Goal: Task Accomplishment & Management: Use online tool/utility

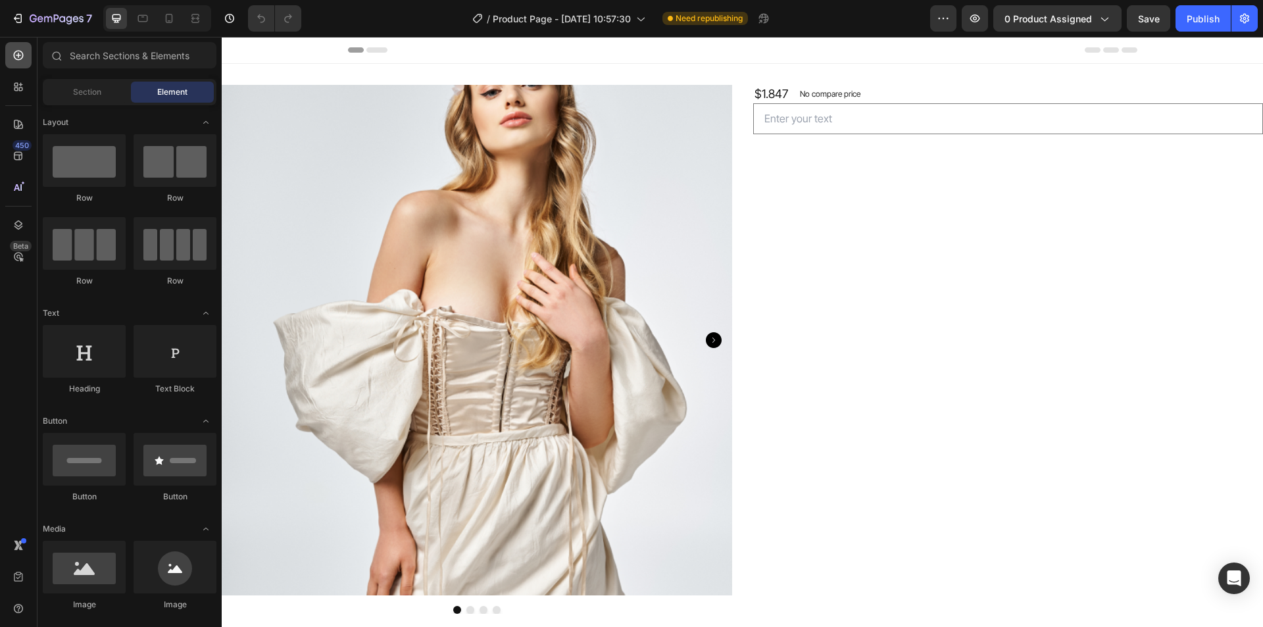
click at [18, 59] on icon at bounding box center [18, 55] width 13 height 13
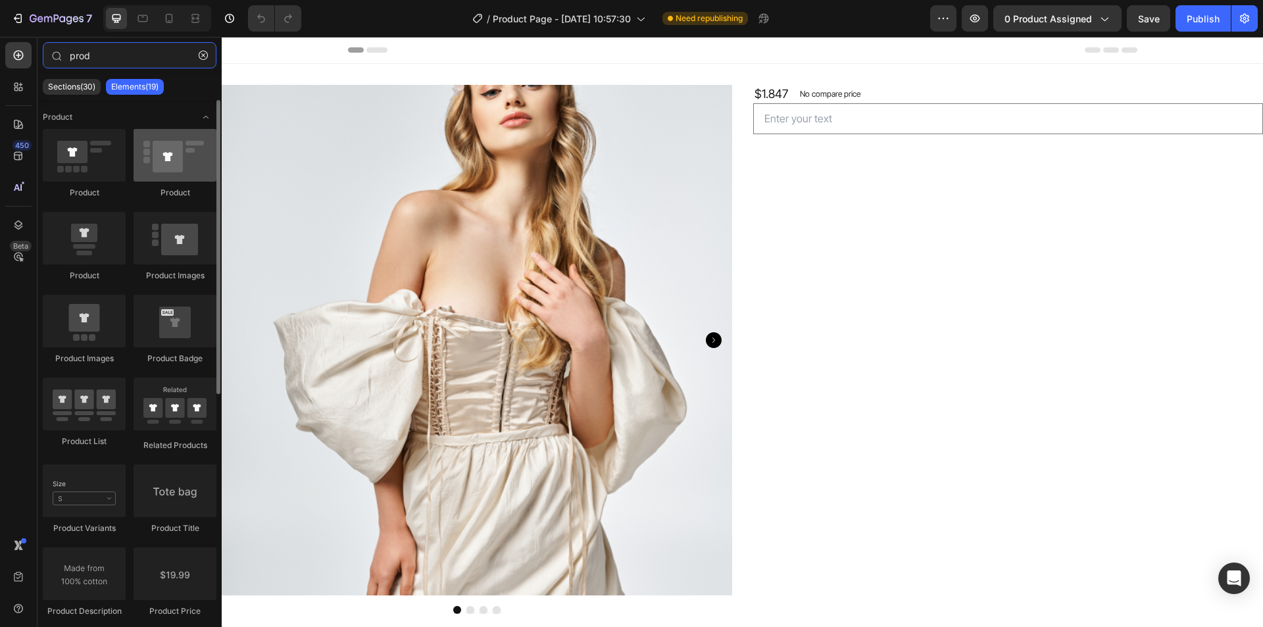
type input "prod"
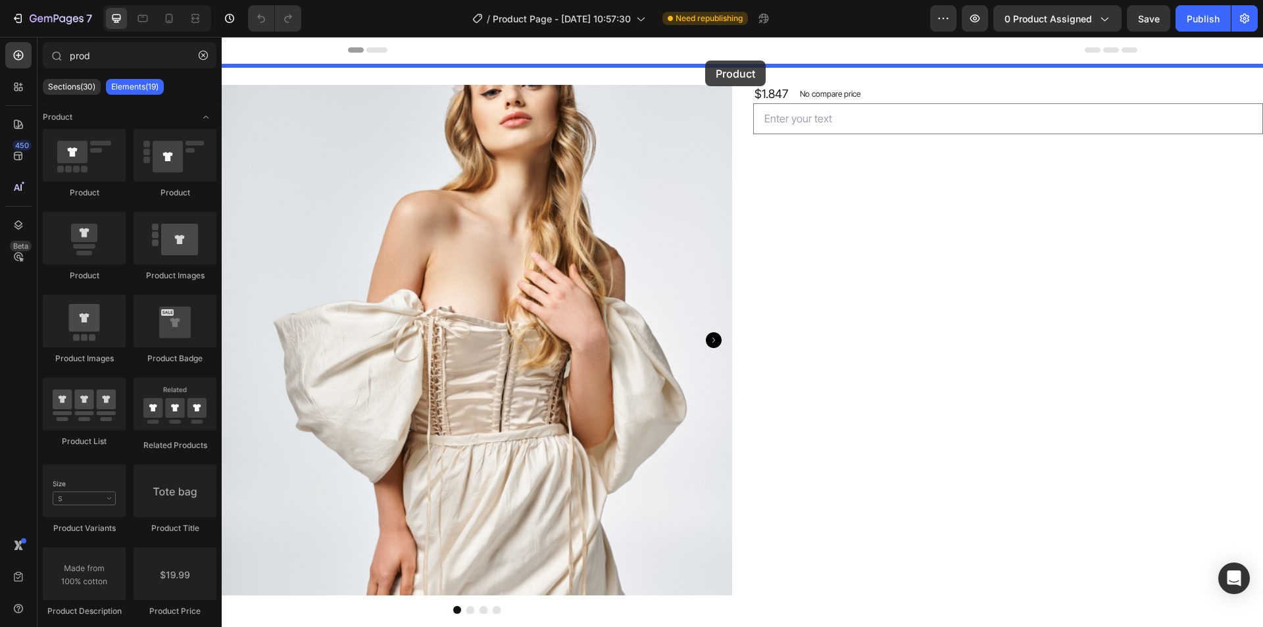
drag, startPoint x: 375, startPoint y: 197, endPoint x: 705, endPoint y: 61, distance: 357.4
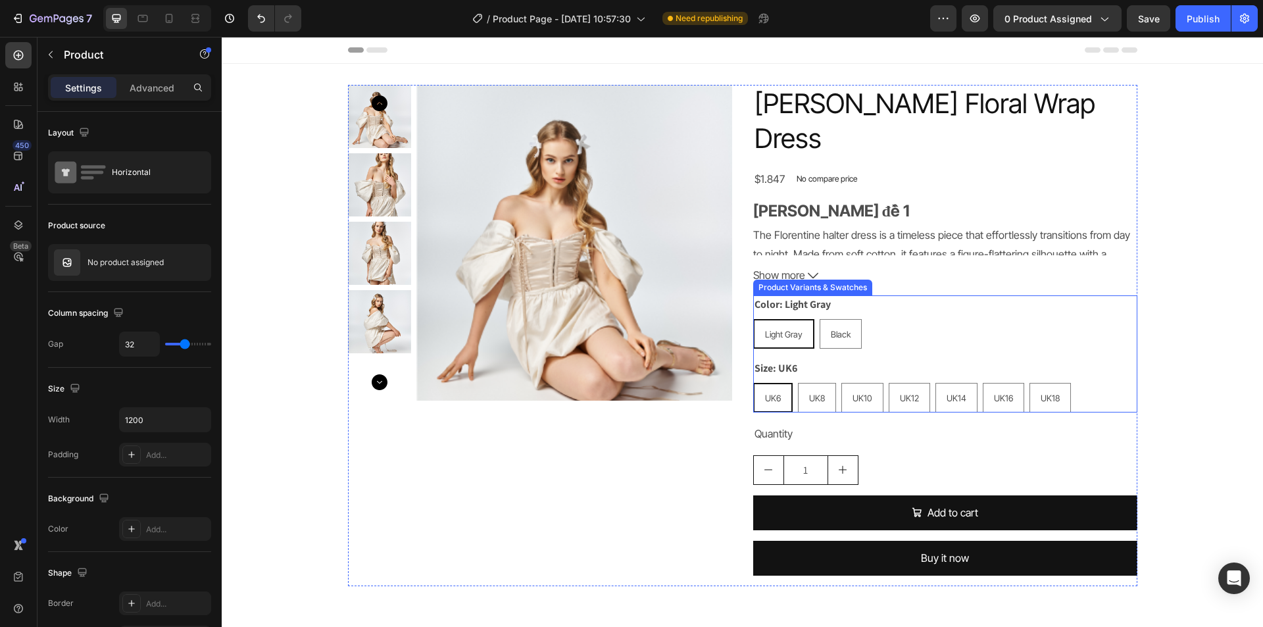
click at [806, 295] on div "Color: Light Gray Light Gray Light Gray Light Gray Black Black Black" at bounding box center [945, 321] width 384 height 53
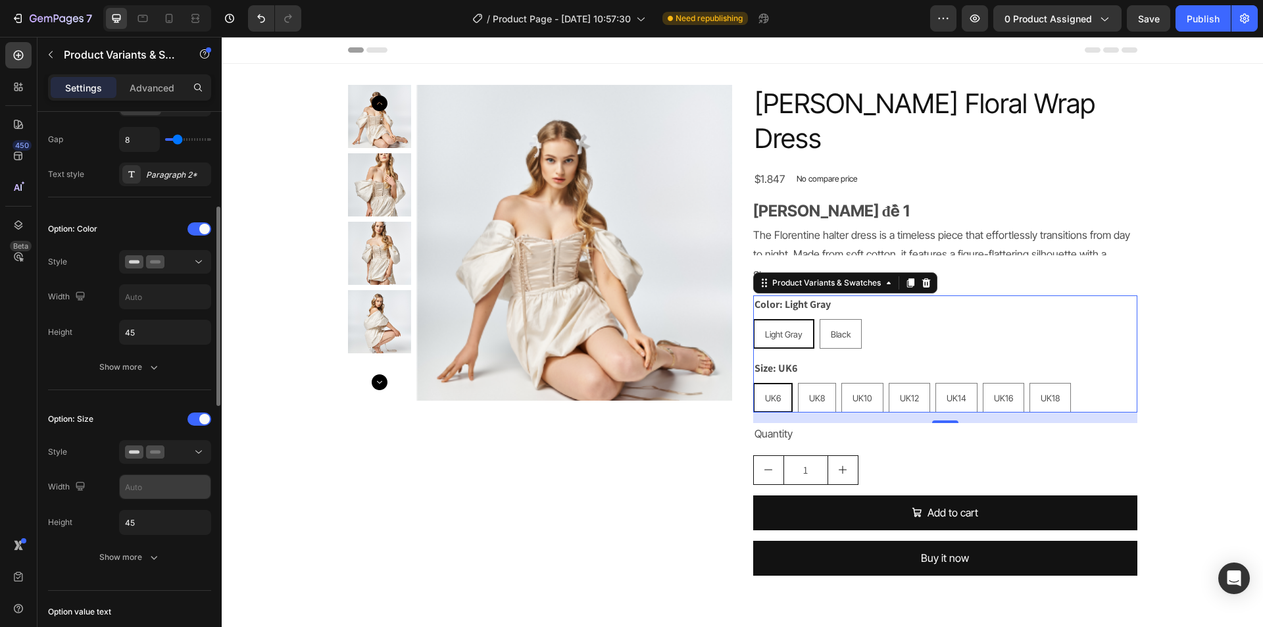
scroll to position [329, 0]
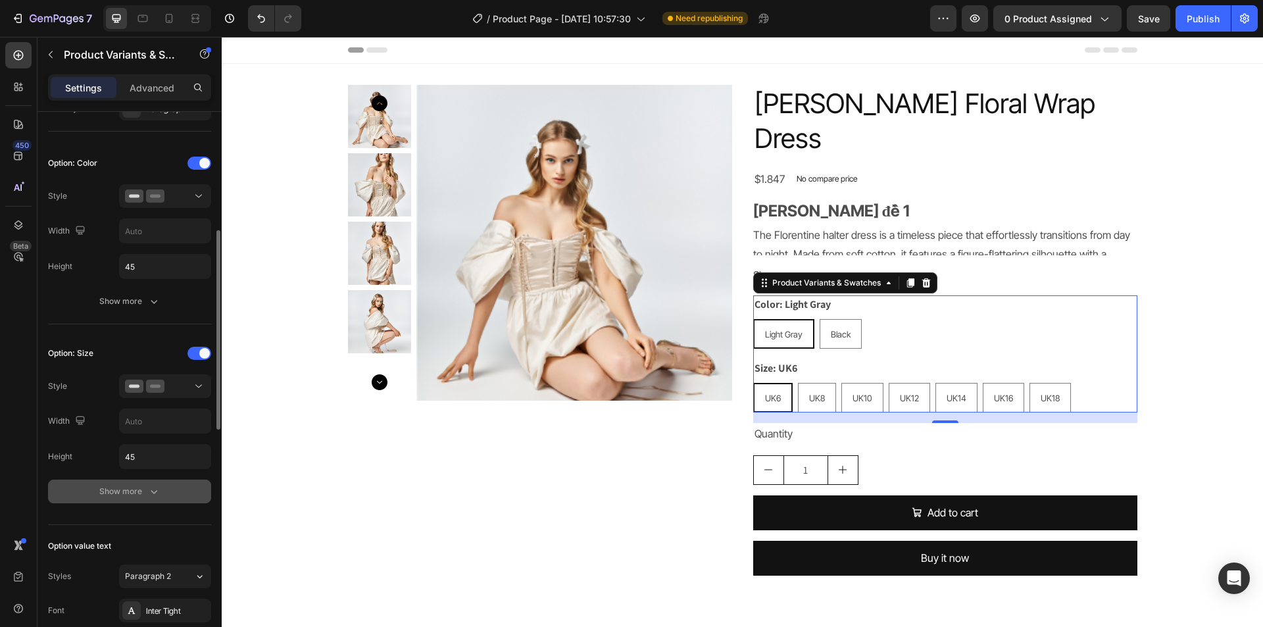
click at [135, 493] on div "Show more" at bounding box center [129, 491] width 61 height 13
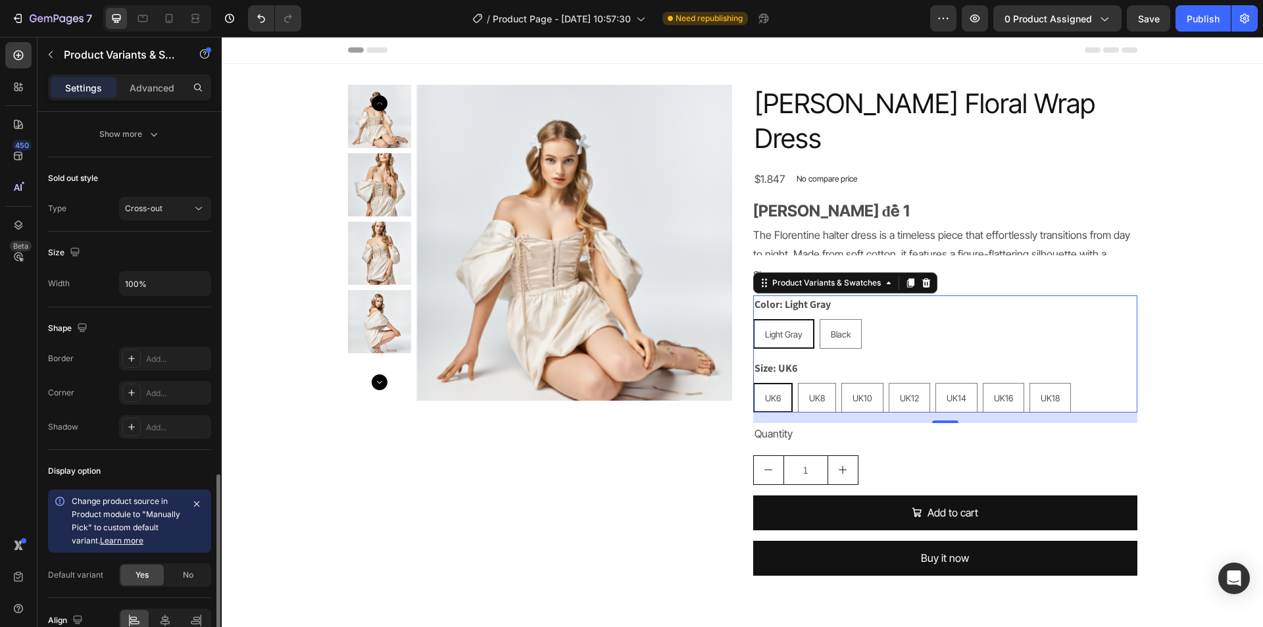
scroll to position [1250, 0]
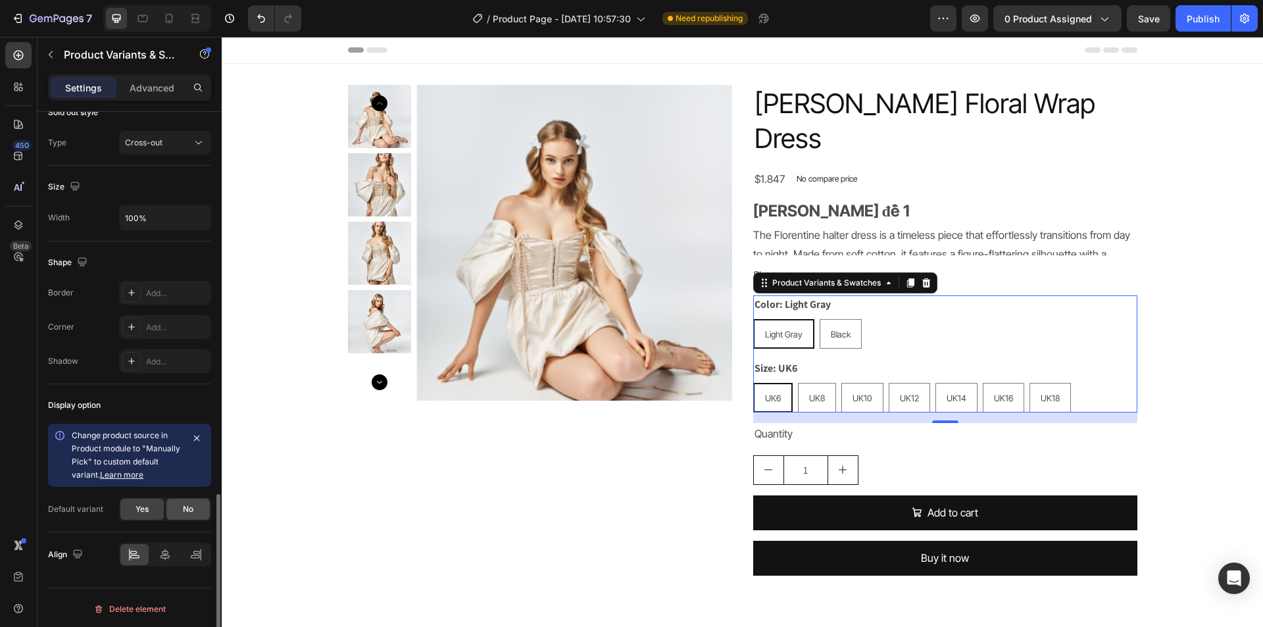
click at [185, 512] on span "No" at bounding box center [188, 509] width 11 height 12
radio input "false"
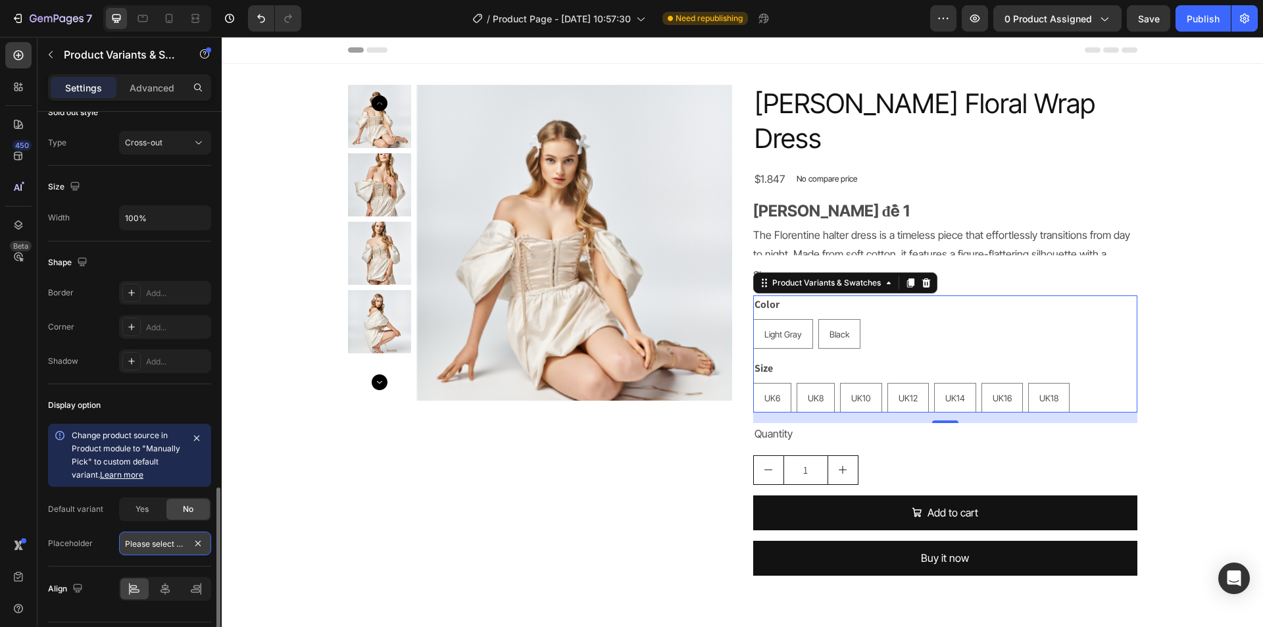
click at [177, 547] on input "Please select an option" at bounding box center [165, 543] width 92 height 24
click at [780, 322] on div "Light Gray" at bounding box center [783, 334] width 59 height 24
click at [753, 318] on input "Light Gray Light Gray Light Gray" at bounding box center [752, 318] width 1 height 1
radio input "true"
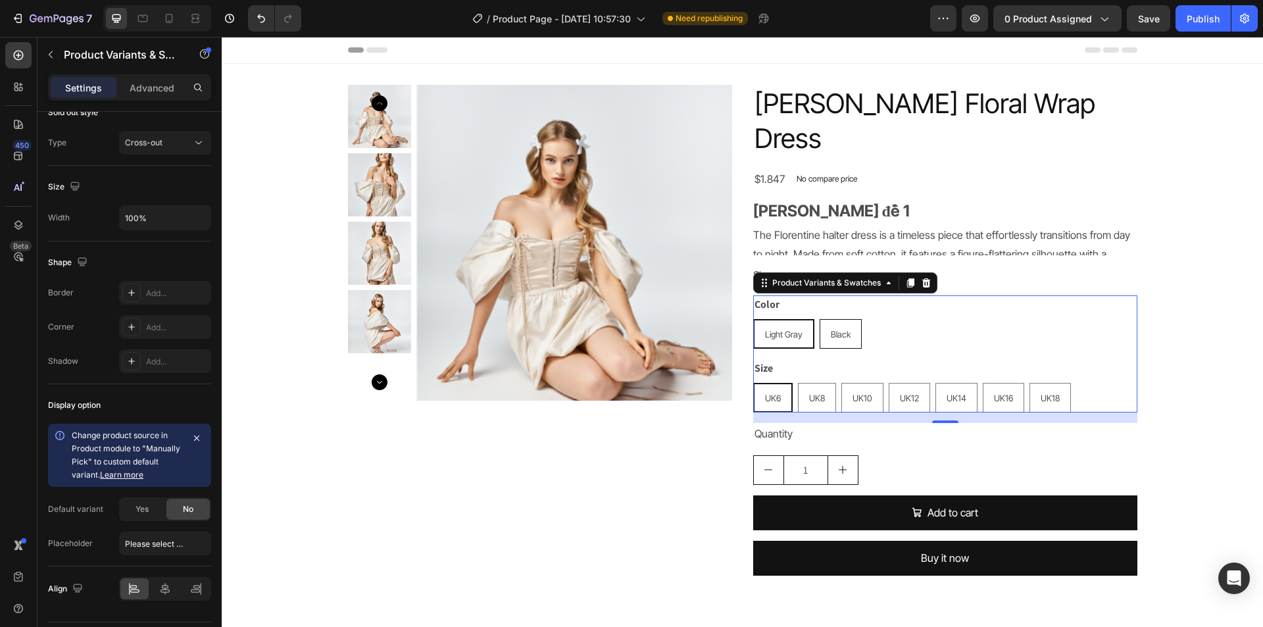
click at [840, 329] on span "Black" at bounding box center [841, 334] width 20 height 11
click at [820, 318] on input "Black Black Black" at bounding box center [819, 318] width 1 height 1
radio input "true"
click at [828, 386] on div "UK8" at bounding box center [816, 398] width 37 height 24
click at [798, 382] on input "UK8 UK8 UK8" at bounding box center [797, 382] width 1 height 1
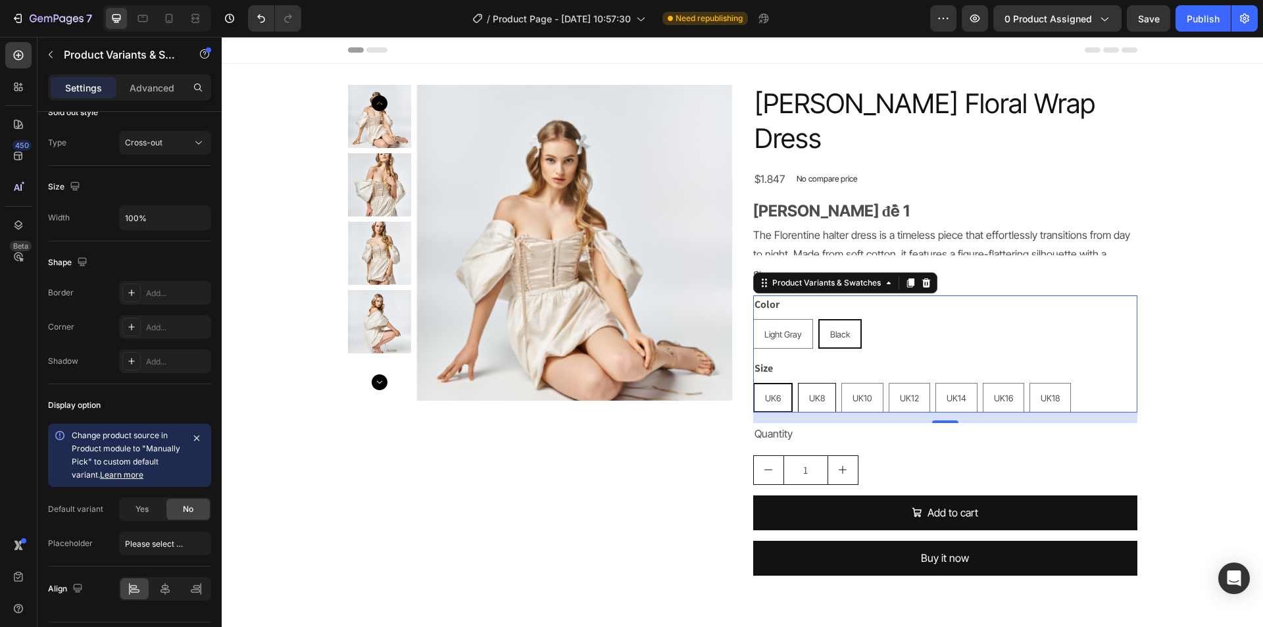
radio input "true"
click at [853, 386] on div "UK10" at bounding box center [862, 398] width 41 height 24
click at [841, 382] on input "UK10 UK10 UK10" at bounding box center [841, 382] width 1 height 1
radio input "true"
click at [146, 501] on div "Yes" at bounding box center [141, 509] width 43 height 21
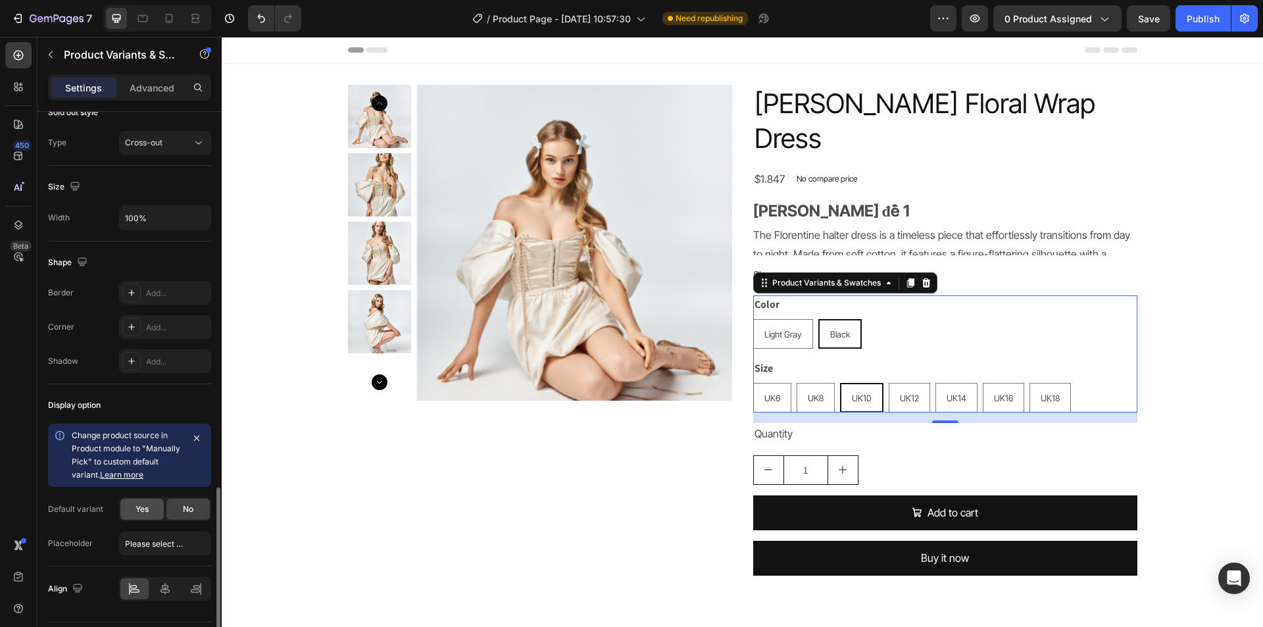
radio input "true"
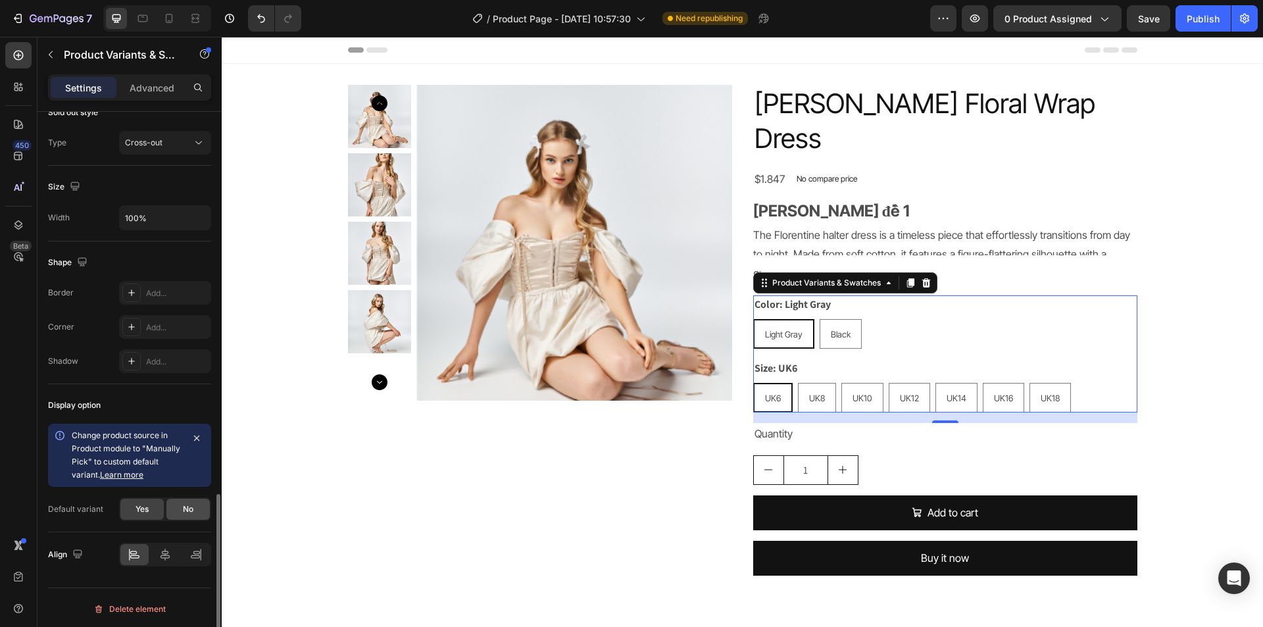
click at [203, 505] on div "No" at bounding box center [187, 509] width 43 height 21
radio input "false"
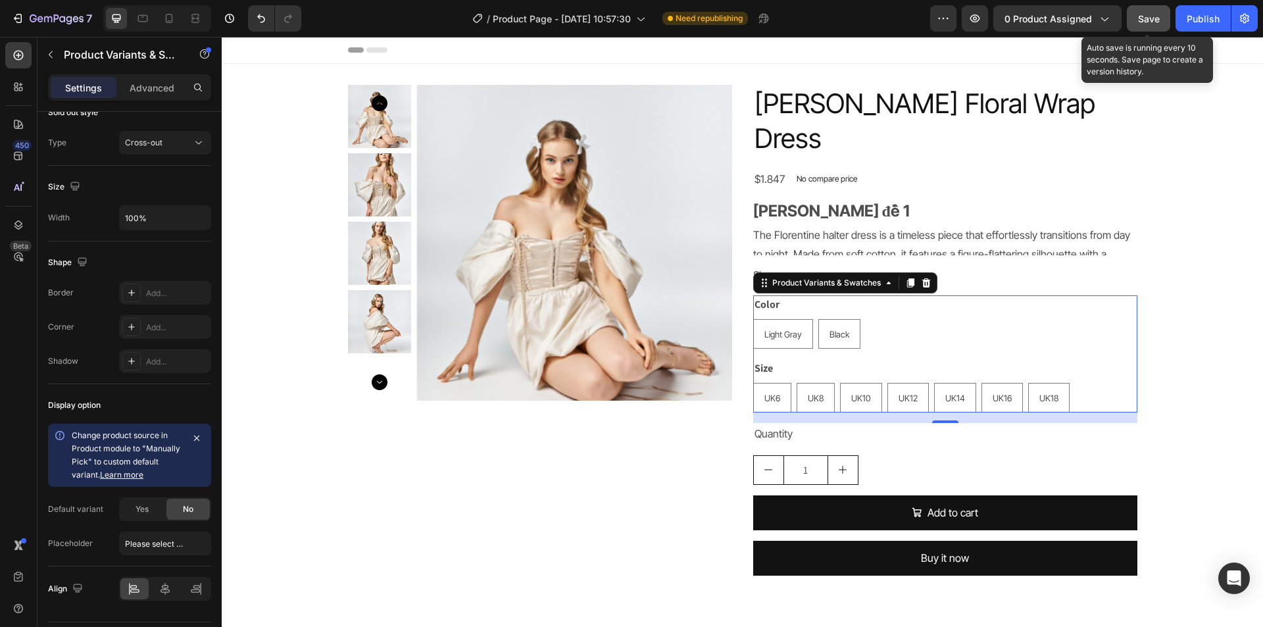
click at [1152, 18] on span "Save" at bounding box center [1149, 18] width 22 height 11
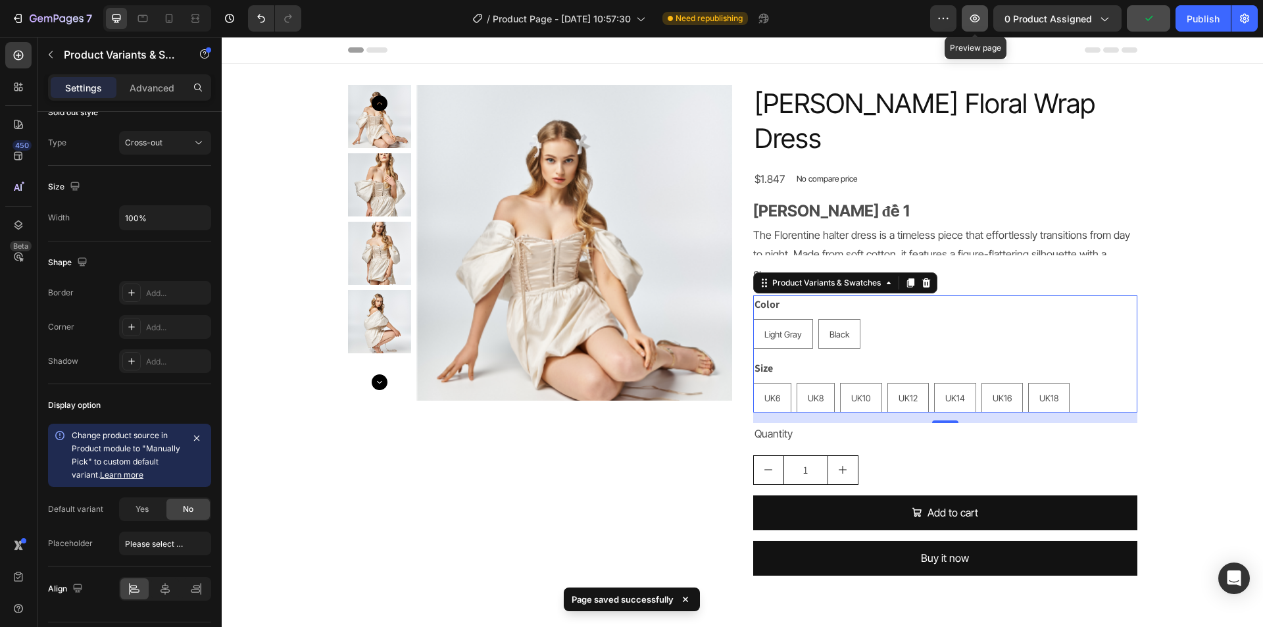
click at [971, 18] on icon "button" at bounding box center [974, 18] width 13 height 13
click at [981, 24] on icon "button" at bounding box center [974, 18] width 13 height 13
click at [976, 20] on icon "button" at bounding box center [974, 18] width 13 height 13
